Goal: Task Accomplishment & Management: Use online tool/utility

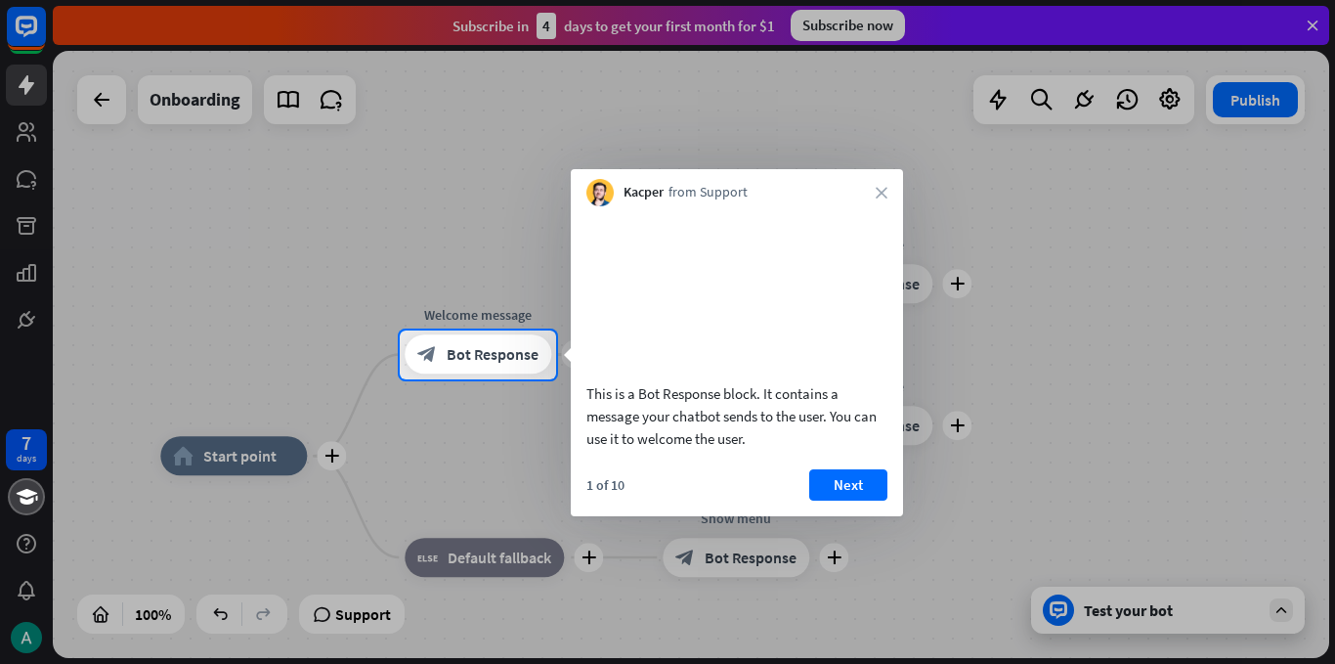
click at [1309, 29] on div at bounding box center [667, 165] width 1335 height 330
click at [855, 500] on button "Next" at bounding box center [848, 484] width 78 height 31
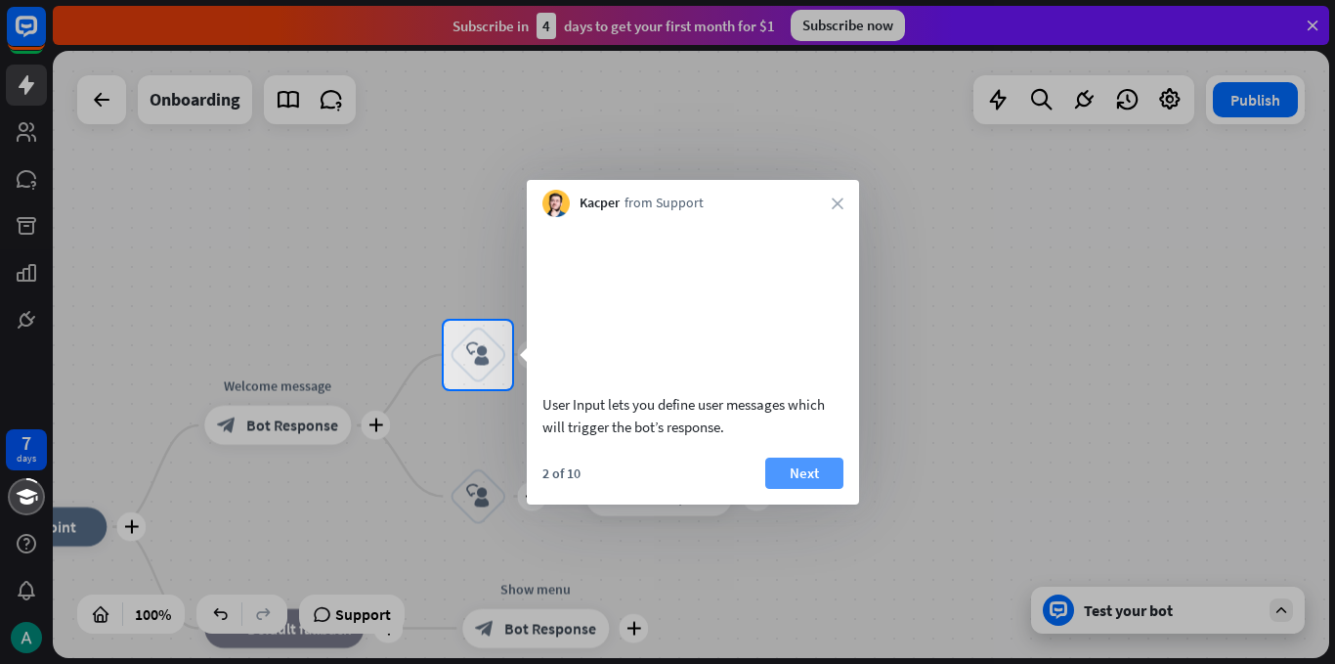
click at [810, 489] on button "Next" at bounding box center [804, 472] width 78 height 31
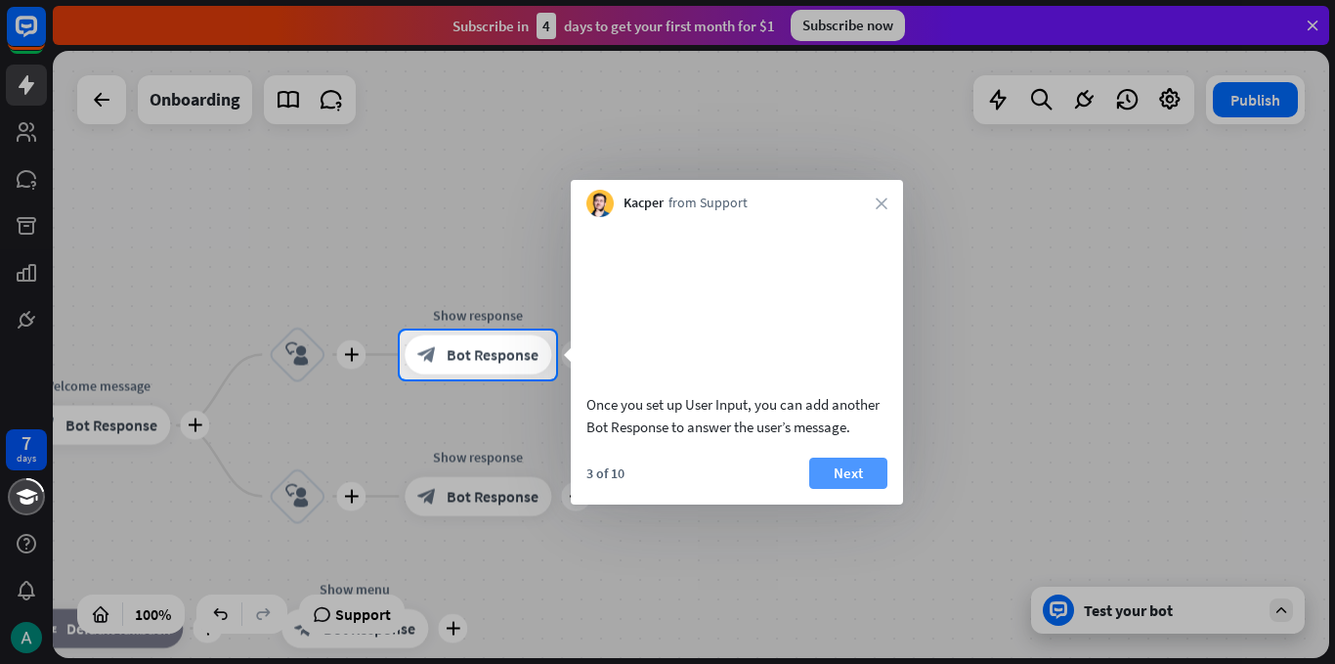
click at [875, 489] on button "Next" at bounding box center [848, 472] width 78 height 31
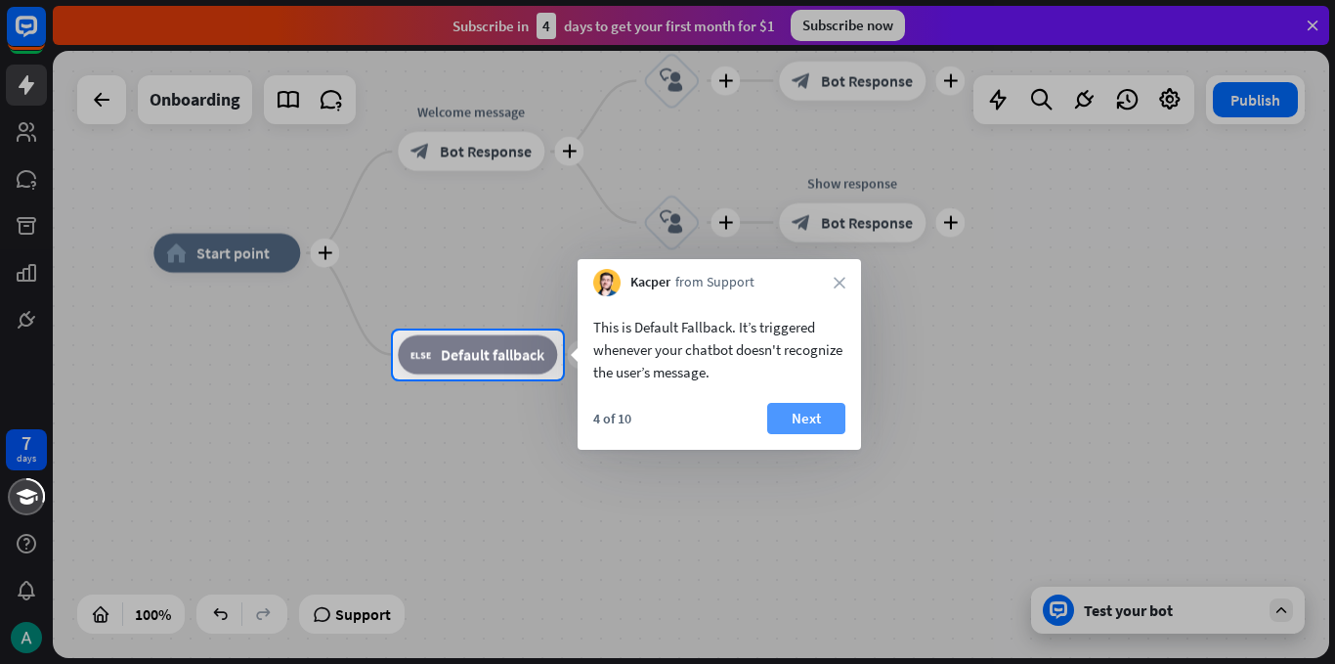
click at [807, 419] on button "Next" at bounding box center [806, 418] width 78 height 31
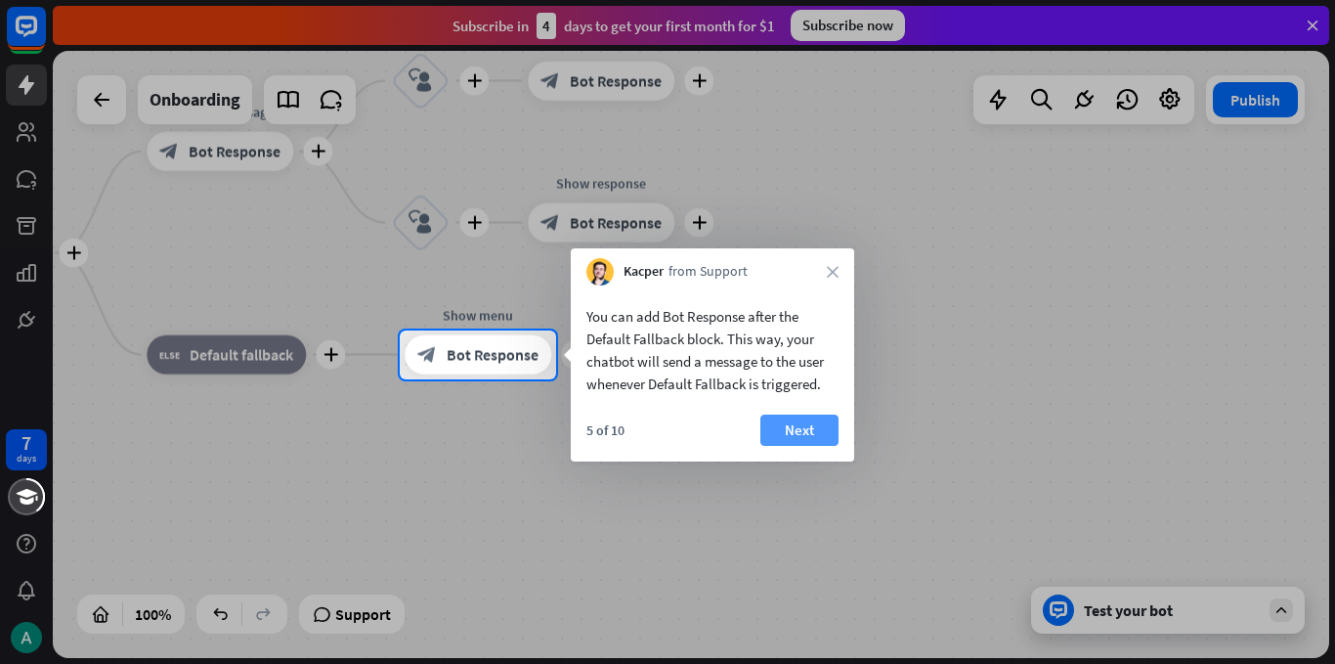
click at [801, 422] on button "Next" at bounding box center [799, 429] width 78 height 31
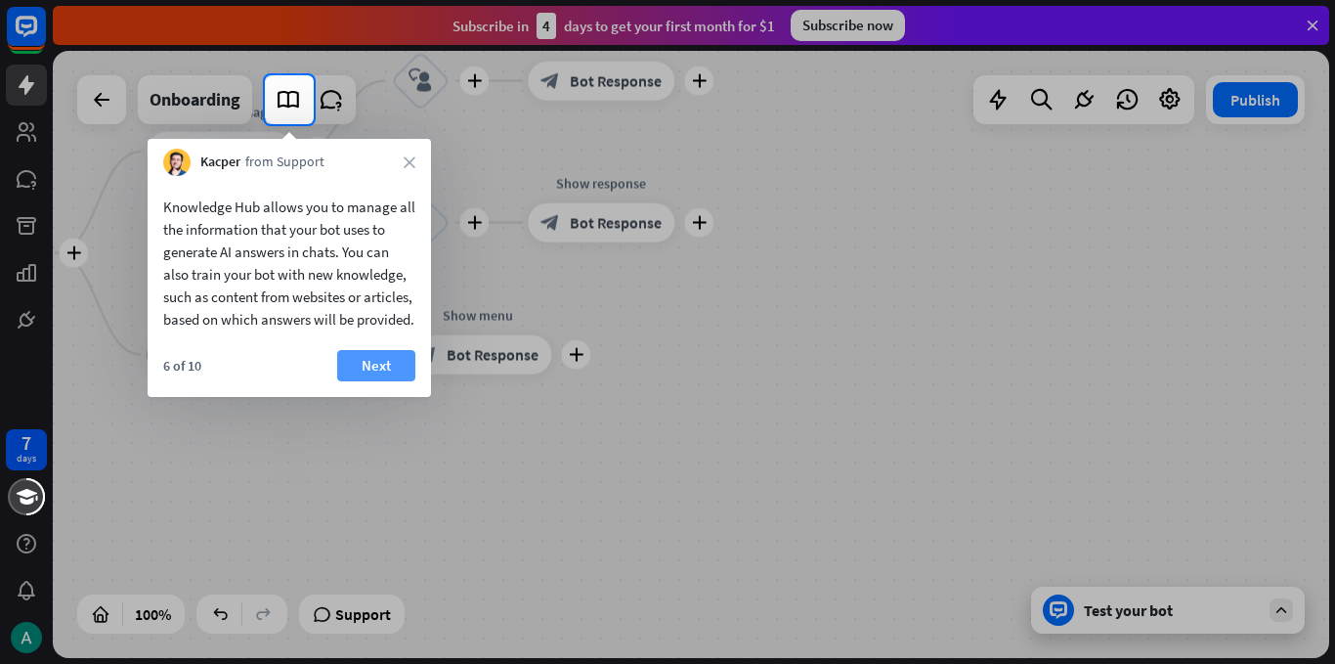
click at [387, 381] on button "Next" at bounding box center [376, 365] width 78 height 31
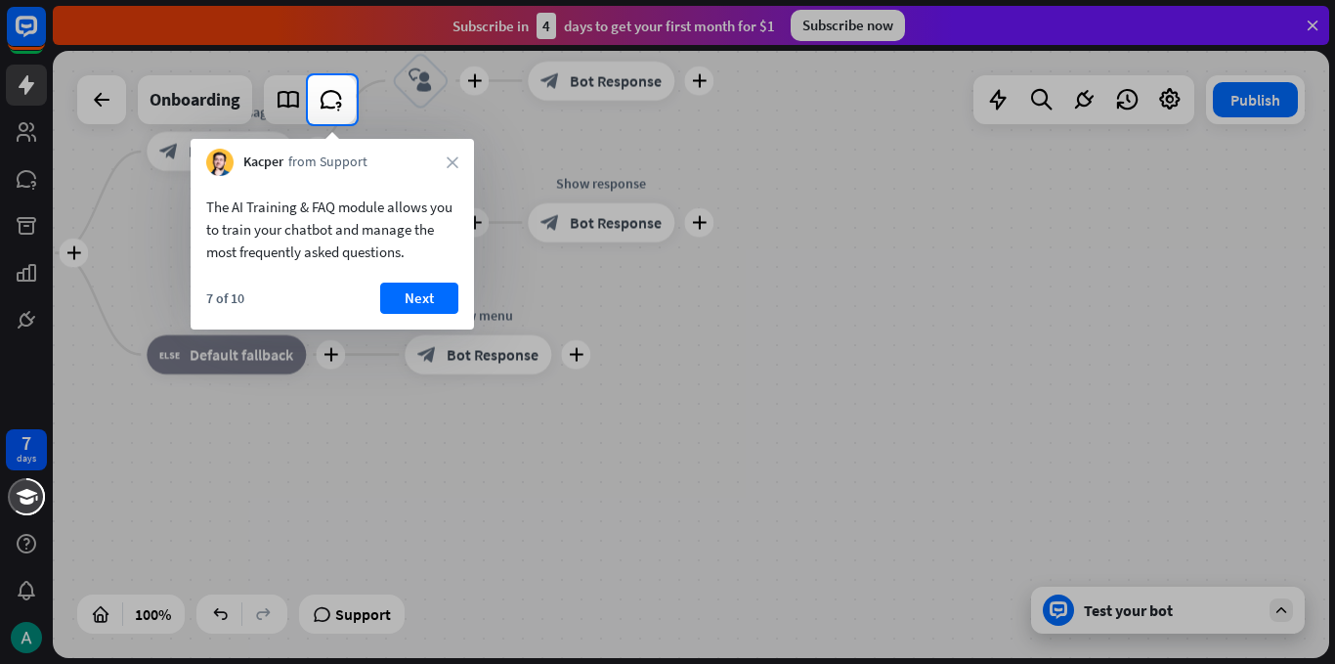
click at [429, 316] on div "7 of 10 Next" at bounding box center [332, 305] width 283 height 47
click at [427, 287] on button "Next" at bounding box center [419, 297] width 78 height 31
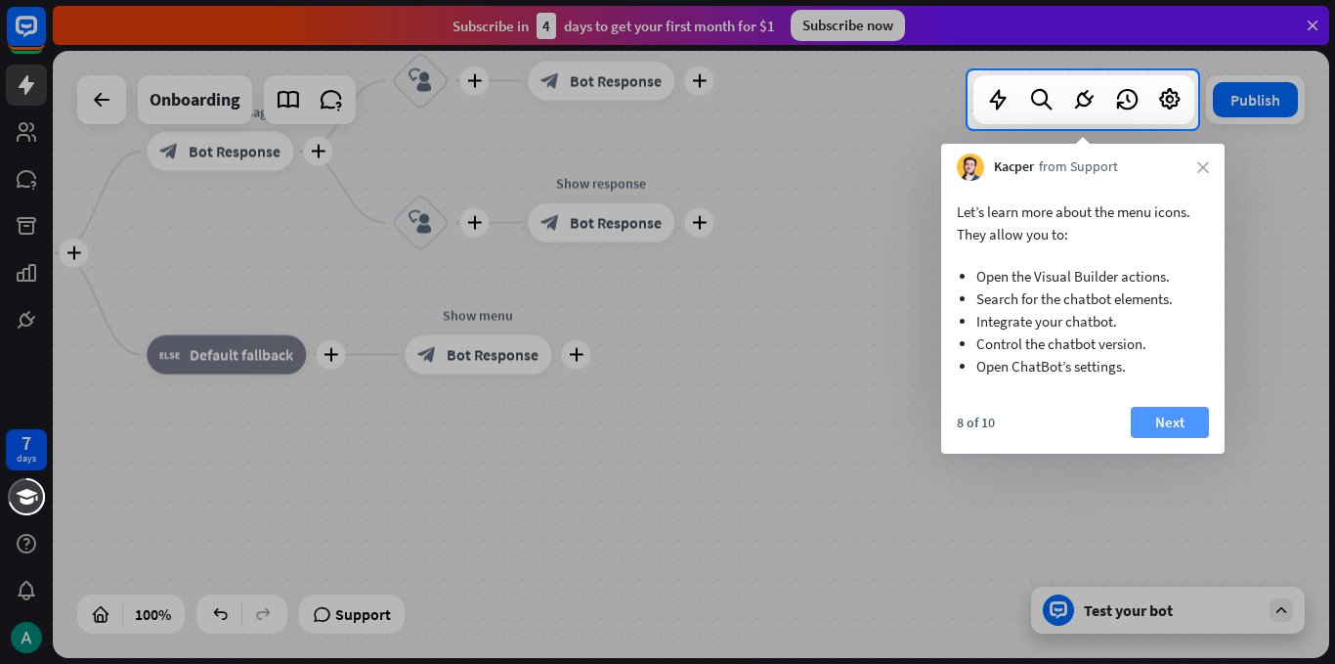
click at [1165, 416] on button "Next" at bounding box center [1170, 422] width 78 height 31
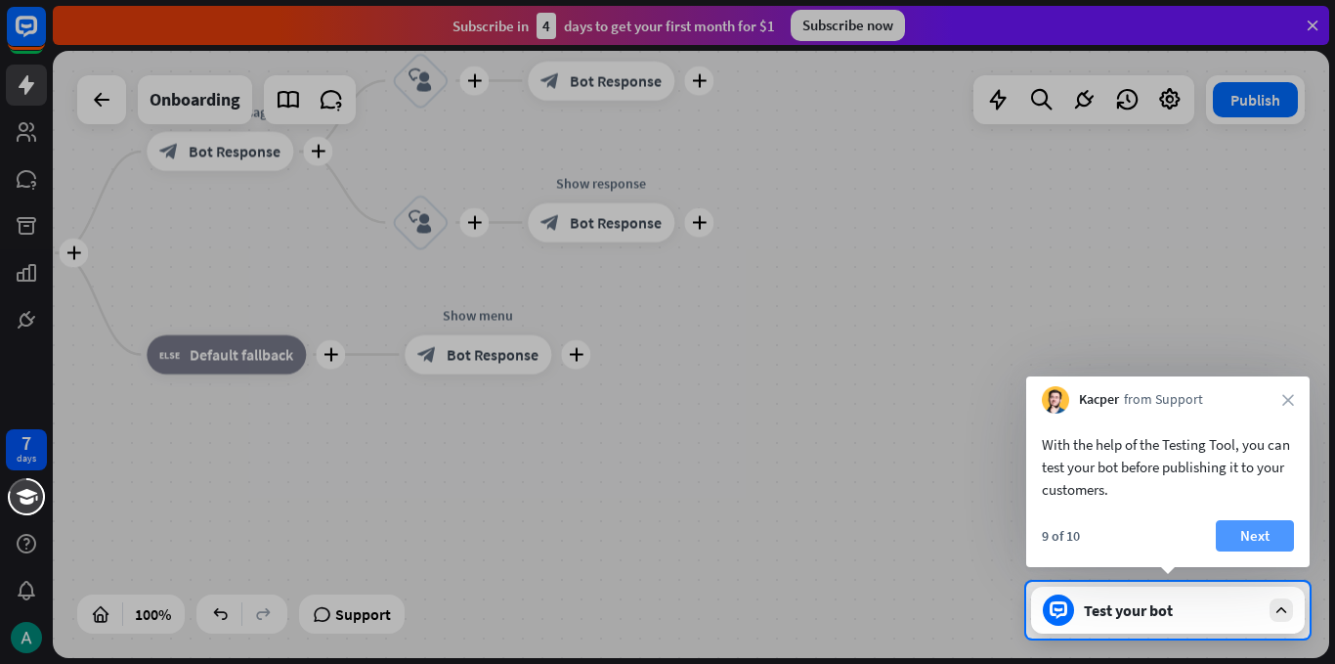
click at [1241, 542] on button "Next" at bounding box center [1255, 535] width 78 height 31
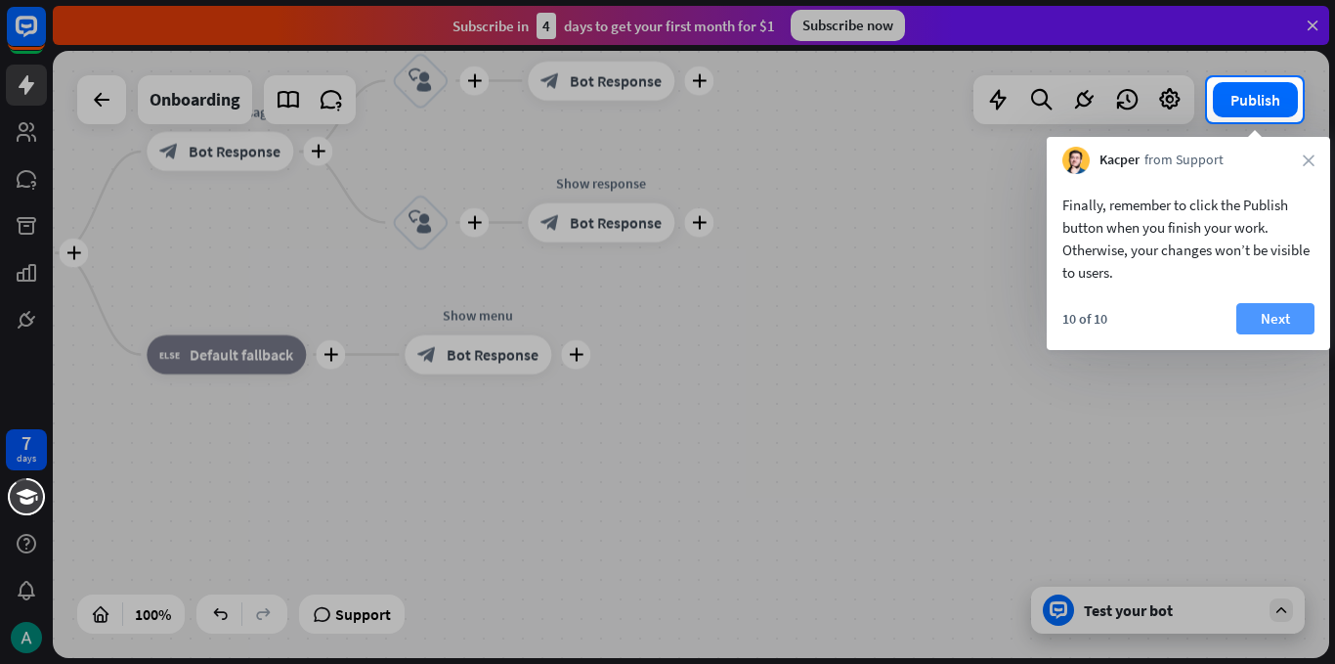
click at [1271, 314] on button "Next" at bounding box center [1275, 318] width 78 height 31
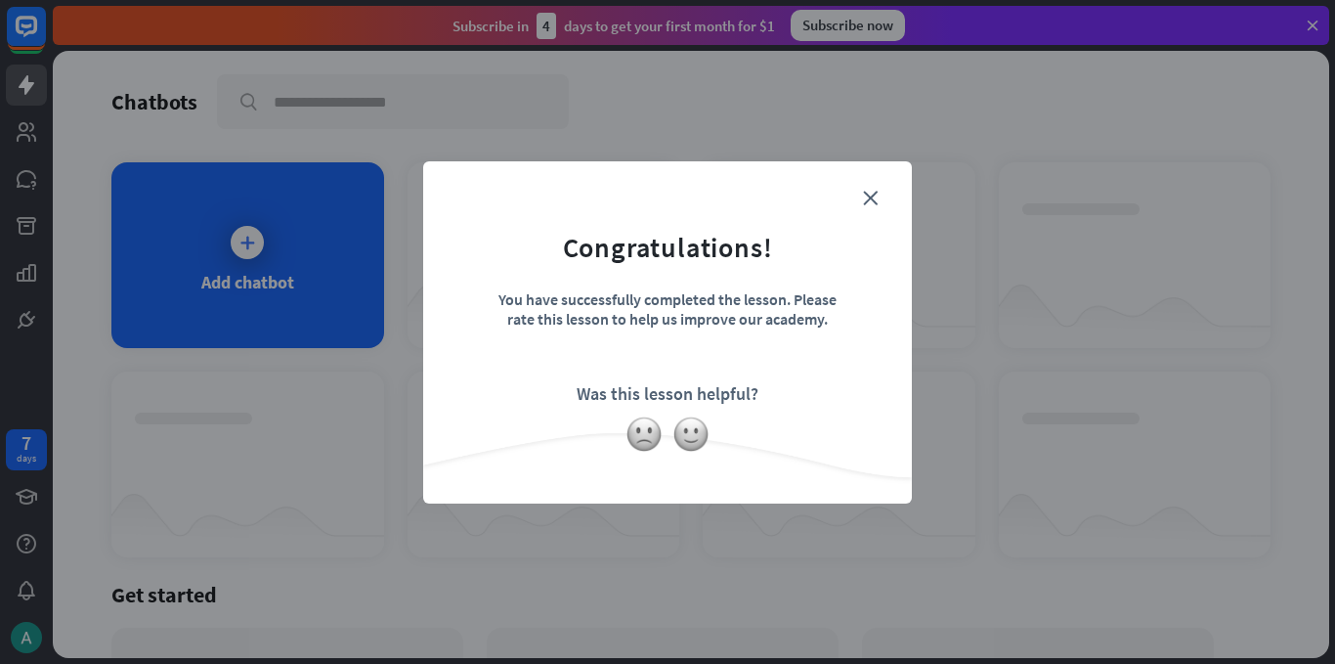
click at [839, 199] on form "Congratulations! You have successfully completed the lesson. Please rate this l…" at bounding box center [668, 303] width 440 height 234
click at [878, 195] on form "Congratulations! You have successfully completed the lesson. Please rate this l…" at bounding box center [668, 303] width 440 height 234
click at [872, 198] on icon "close" at bounding box center [870, 198] width 15 height 15
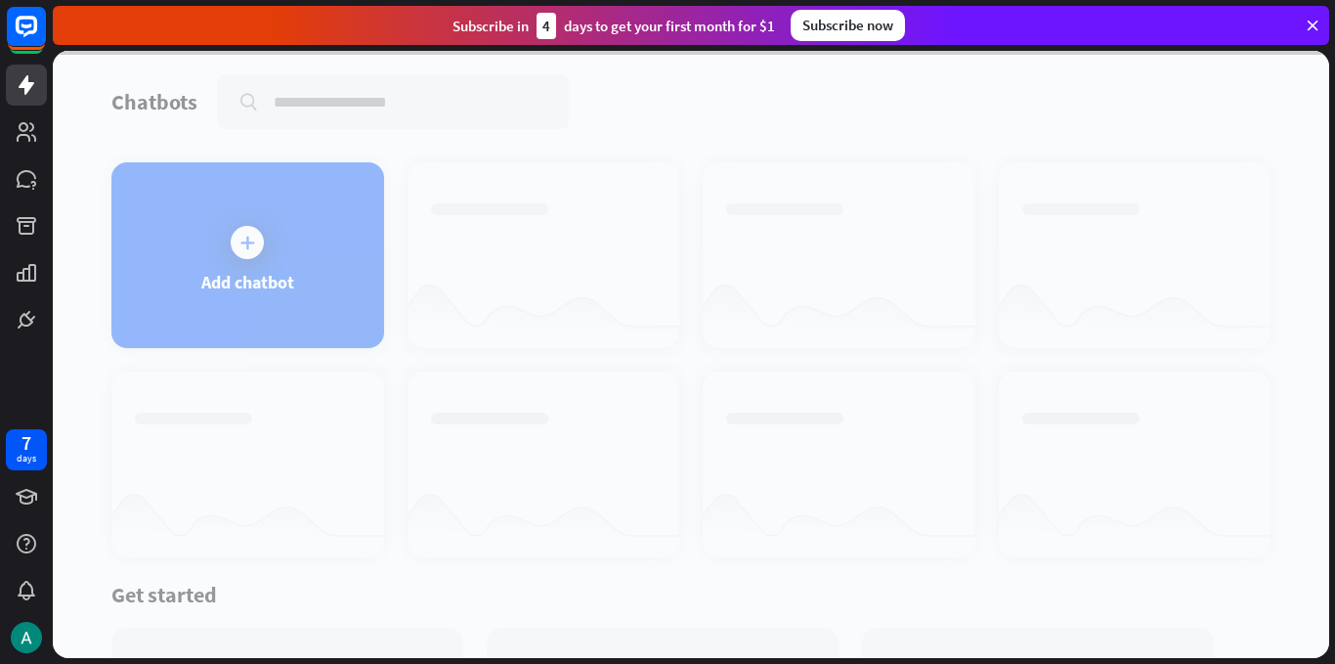
click at [256, 249] on div at bounding box center [691, 354] width 1276 height 607
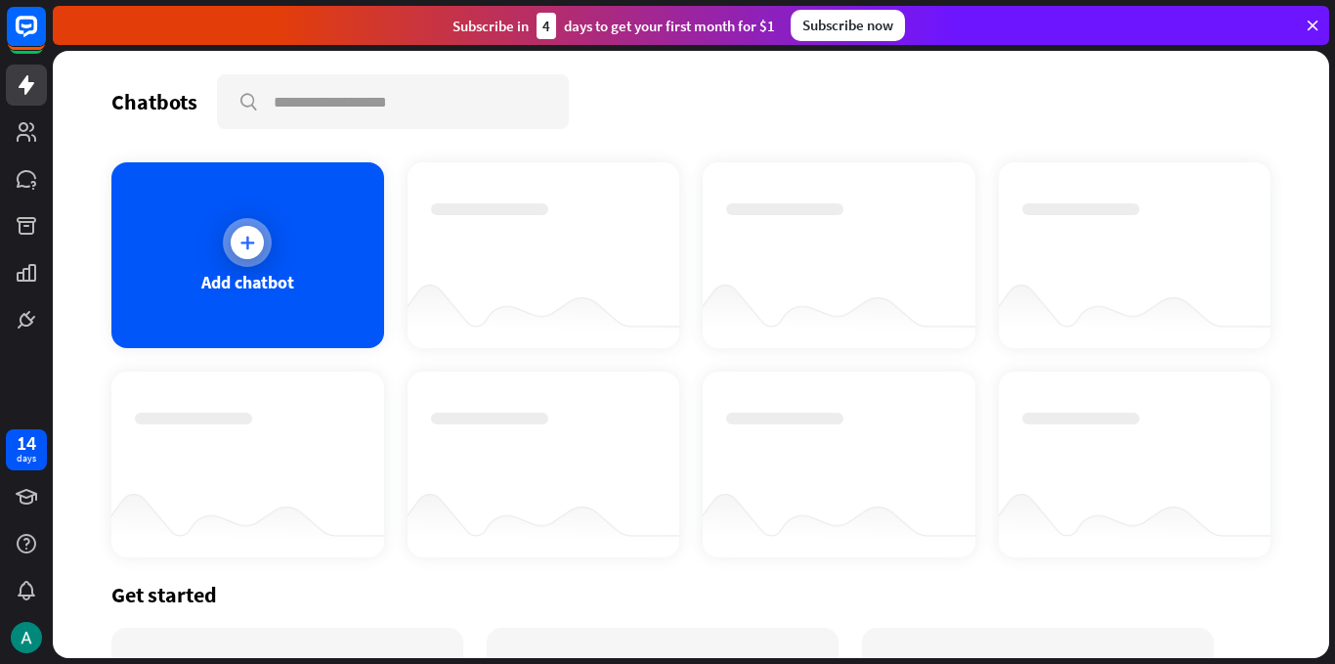
click at [244, 248] on icon at bounding box center [247, 243] width 20 height 20
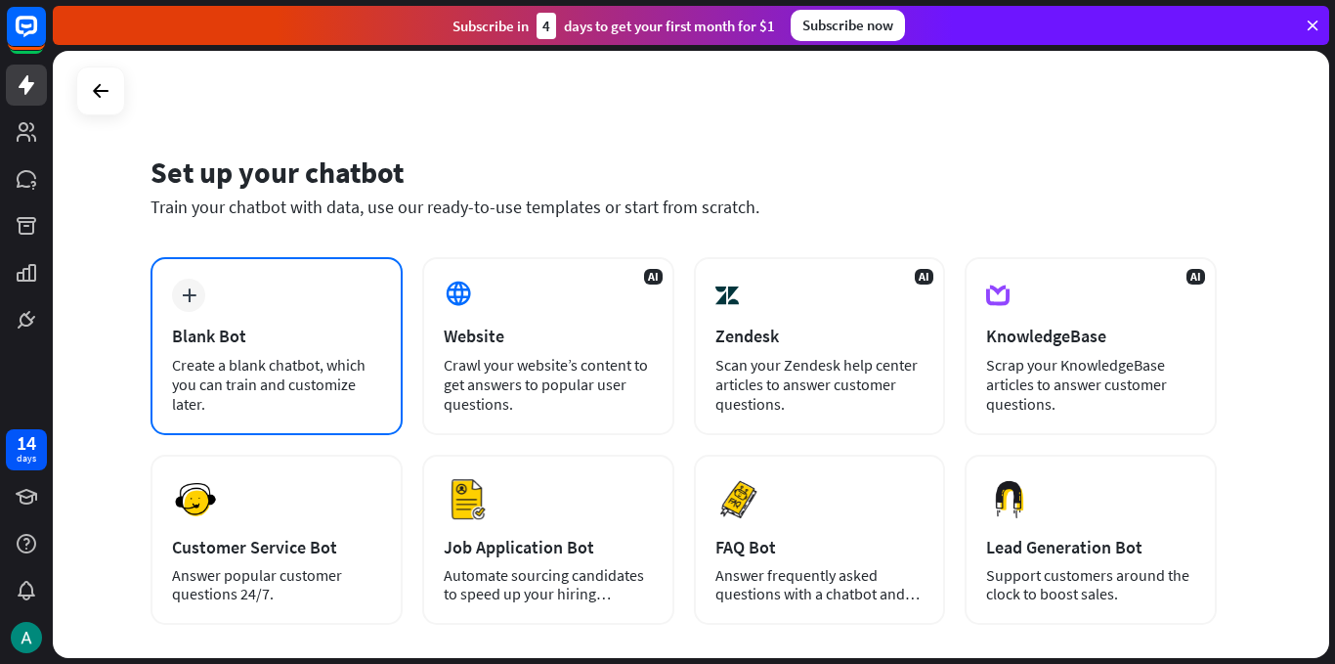
click at [292, 376] on div "Create a blank chatbot, which you can train and customize later." at bounding box center [276, 384] width 209 height 59
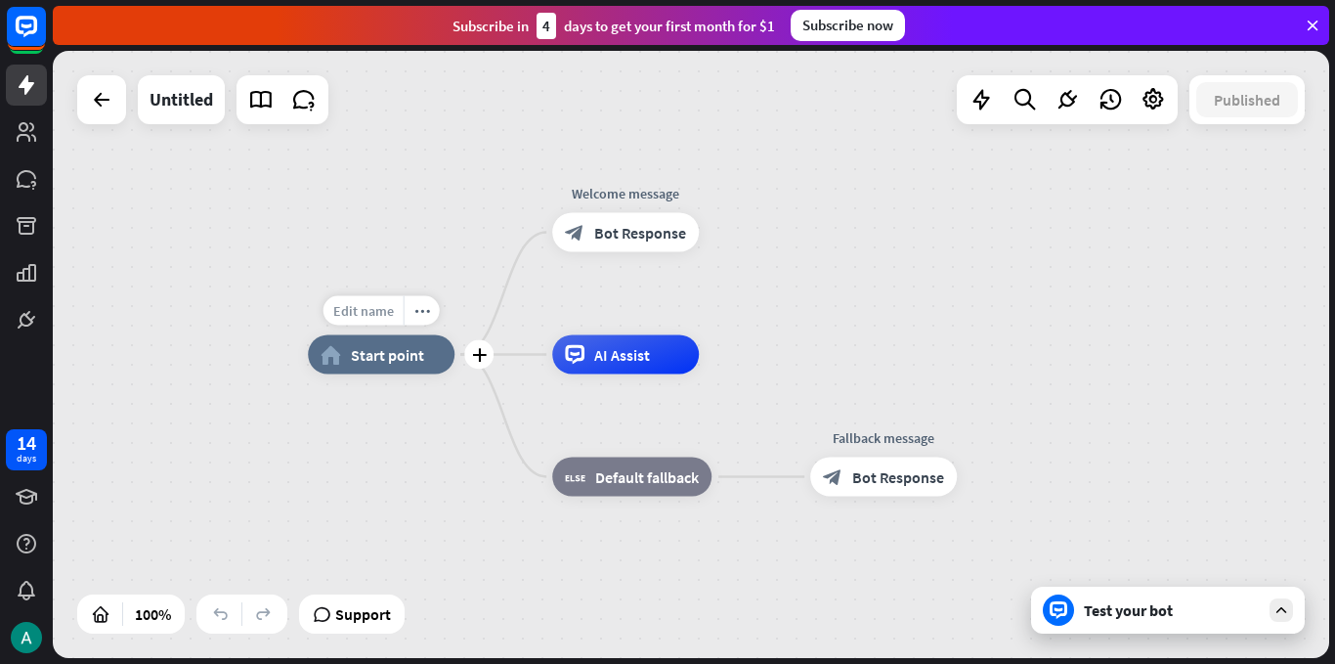
click at [347, 321] on div "Edit name" at bounding box center [363, 310] width 80 height 29
type input "**********"
click at [621, 238] on div "**********" at bounding box center [691, 354] width 1276 height 607
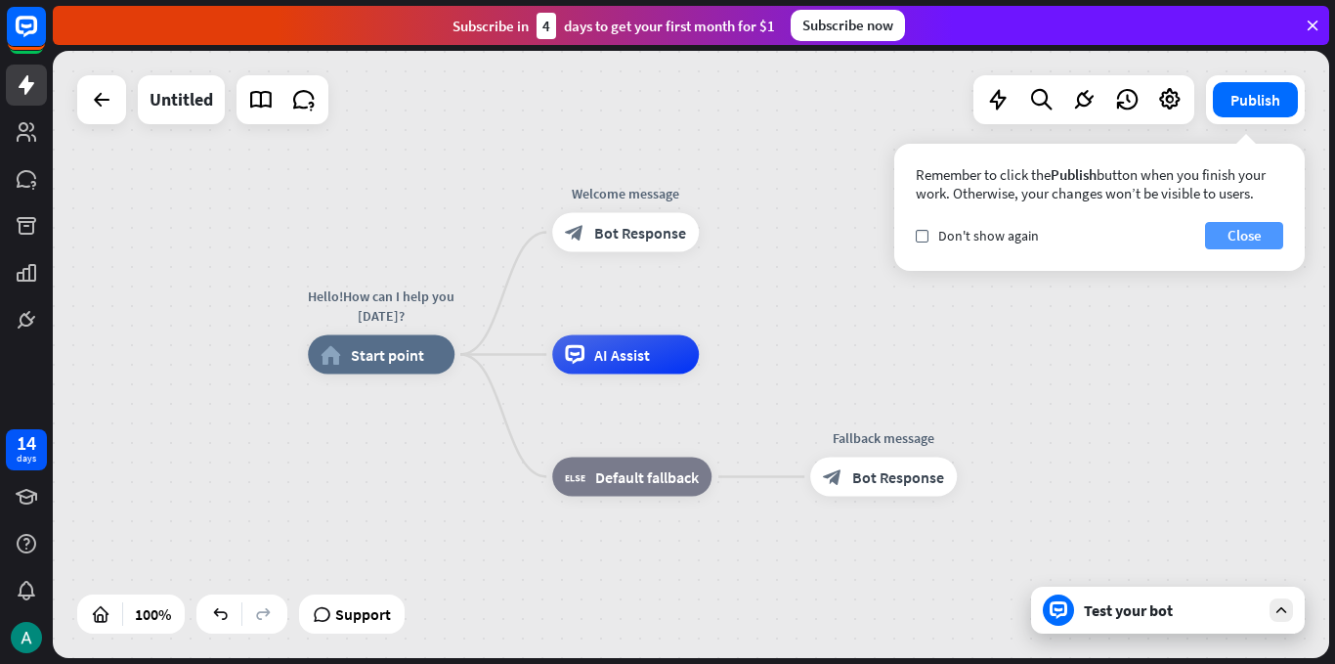
click at [1233, 243] on button "Close" at bounding box center [1244, 235] width 78 height 27
